Goal: Transaction & Acquisition: Purchase product/service

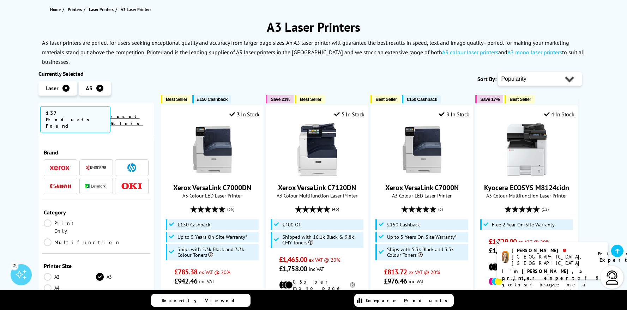
scroll to position [80, 0]
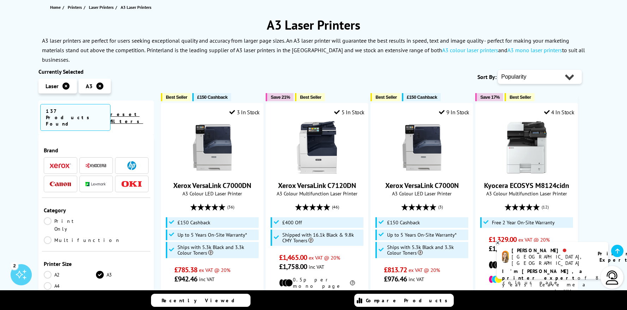
select select "Price Ascending"
click option "Price - Low to High" at bounding box center [0, 0] width 0 height 0
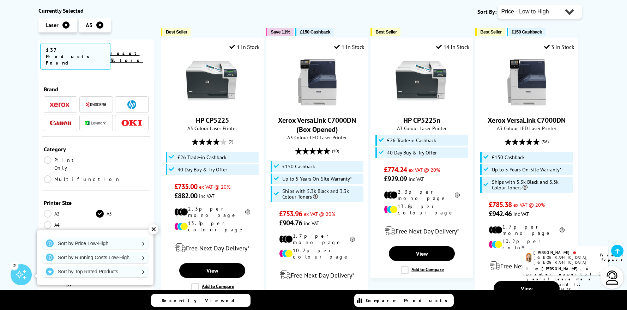
scroll to position [147, 0]
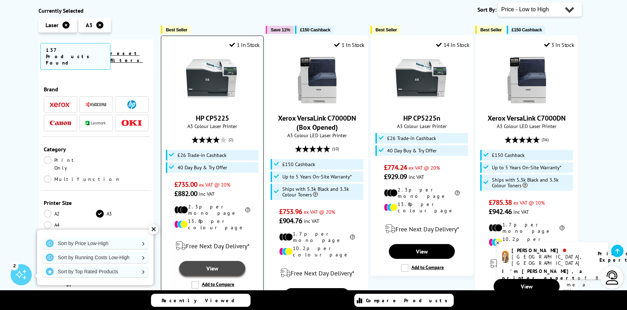
click at [216, 261] on link "View" at bounding box center [212, 268] width 66 height 15
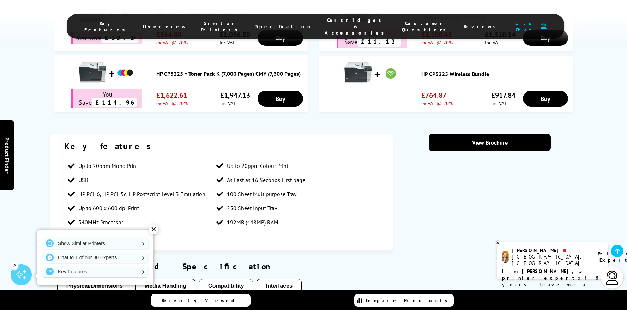
scroll to position [490, 0]
